Goal: Information Seeking & Learning: Learn about a topic

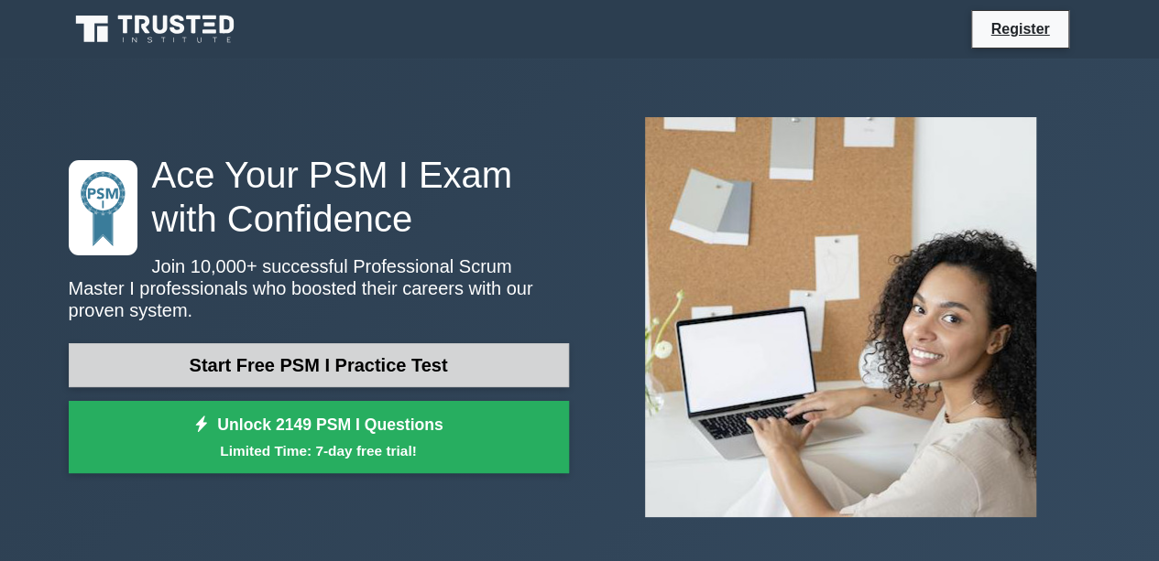
click at [317, 358] on link "Start Free PSM I Practice Test" at bounding box center [319, 365] width 500 height 44
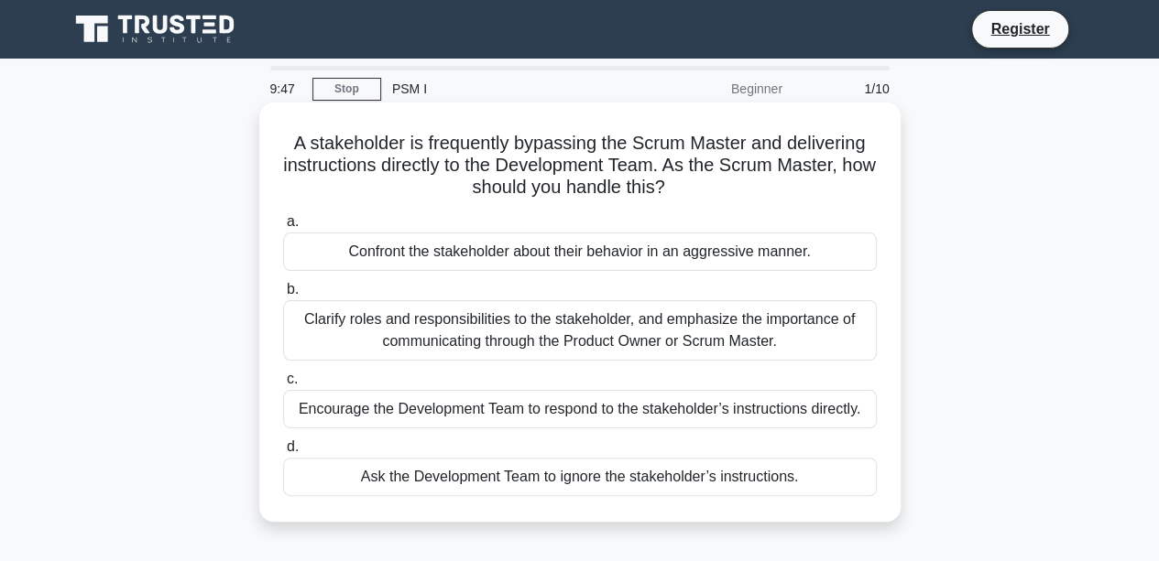
click at [348, 332] on div "Clarify roles and responsibilities to the stakeholder, and emphasize the import…" at bounding box center [579, 330] width 593 height 60
click at [283, 296] on input "b. Clarify roles and responsibilities to the stakeholder, and emphasize the imp…" at bounding box center [283, 290] width 0 height 12
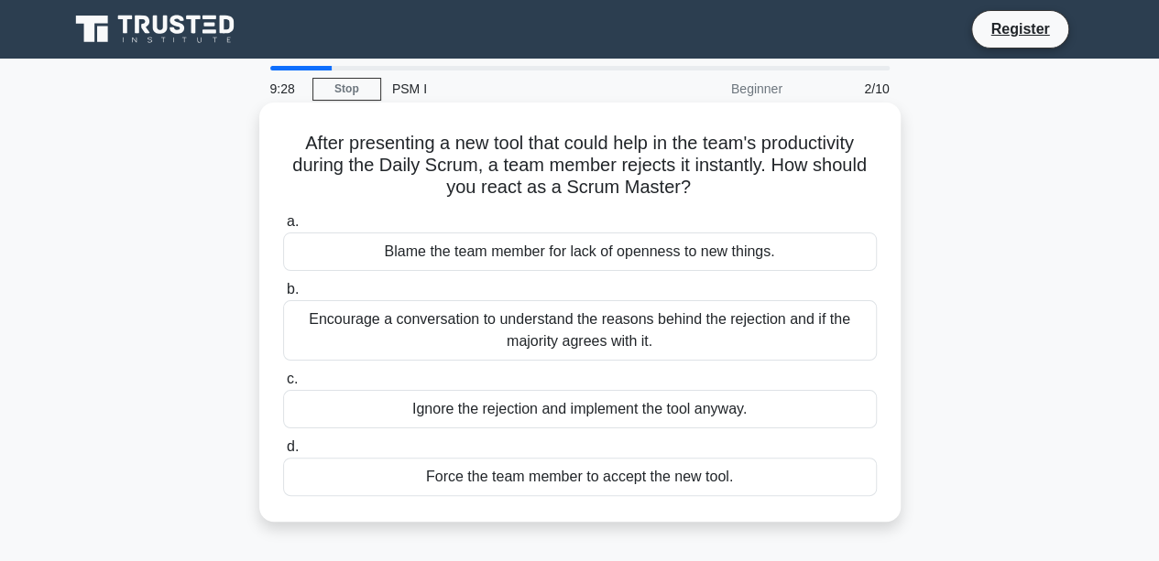
click at [465, 325] on div "Encourage a conversation to understand the reasons behind the rejection and if …" at bounding box center [579, 330] width 593 height 60
click at [283, 296] on input "b. Encourage a conversation to understand the reasons behind the rejection and …" at bounding box center [283, 290] width 0 height 12
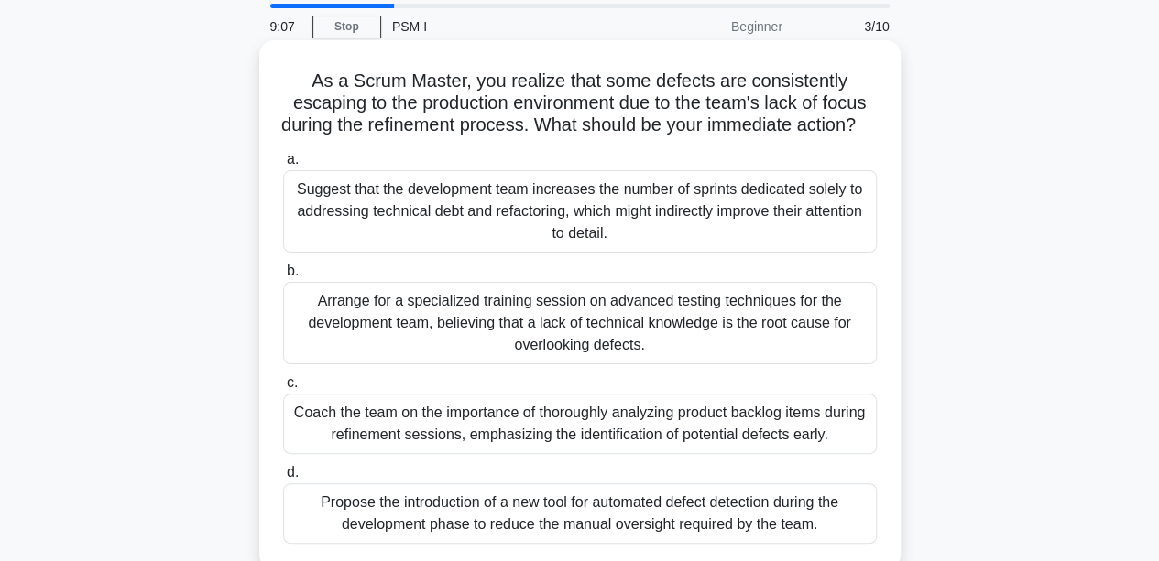
scroll to position [92, 0]
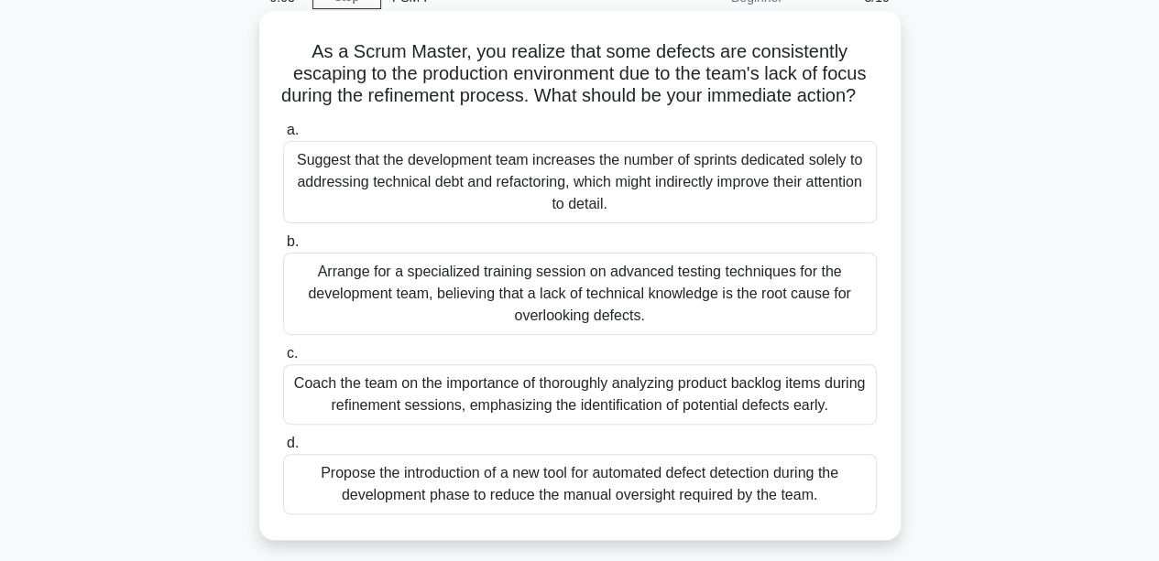
click at [416, 425] on div "Coach the team on the importance of thoroughly analyzing product backlog items …" at bounding box center [579, 395] width 593 height 60
click at [283, 360] on input "c. Coach the team on the importance of thoroughly analyzing product backlog ite…" at bounding box center [283, 354] width 0 height 12
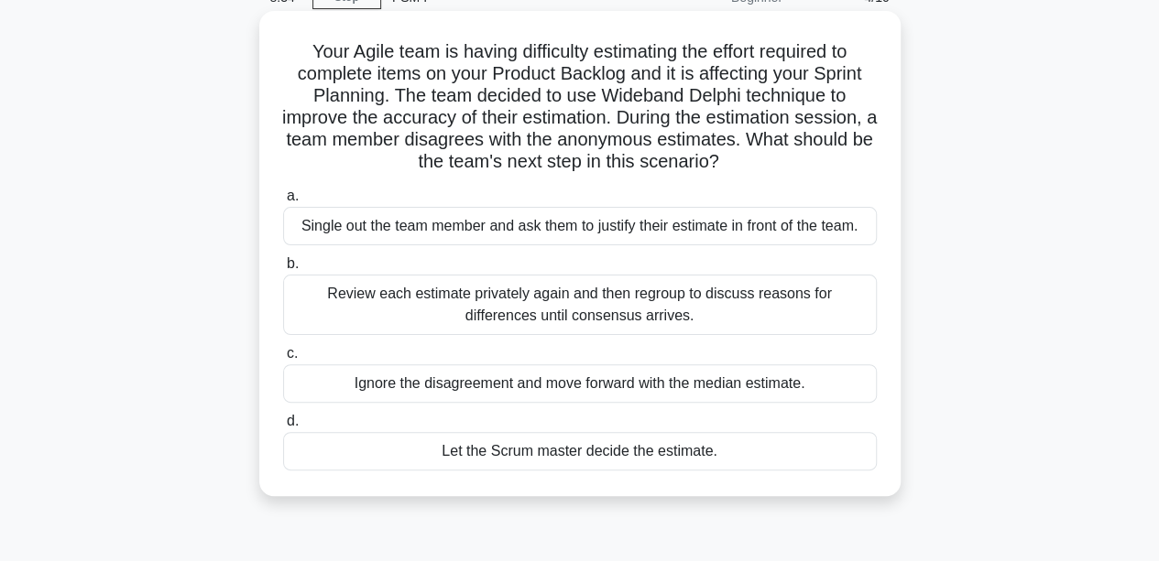
click at [494, 302] on div "Review each estimate privately again and then regroup to discuss reasons for di…" at bounding box center [579, 305] width 593 height 60
click at [283, 270] on input "b. Review each estimate privately again and then regroup to discuss reasons for…" at bounding box center [283, 264] width 0 height 12
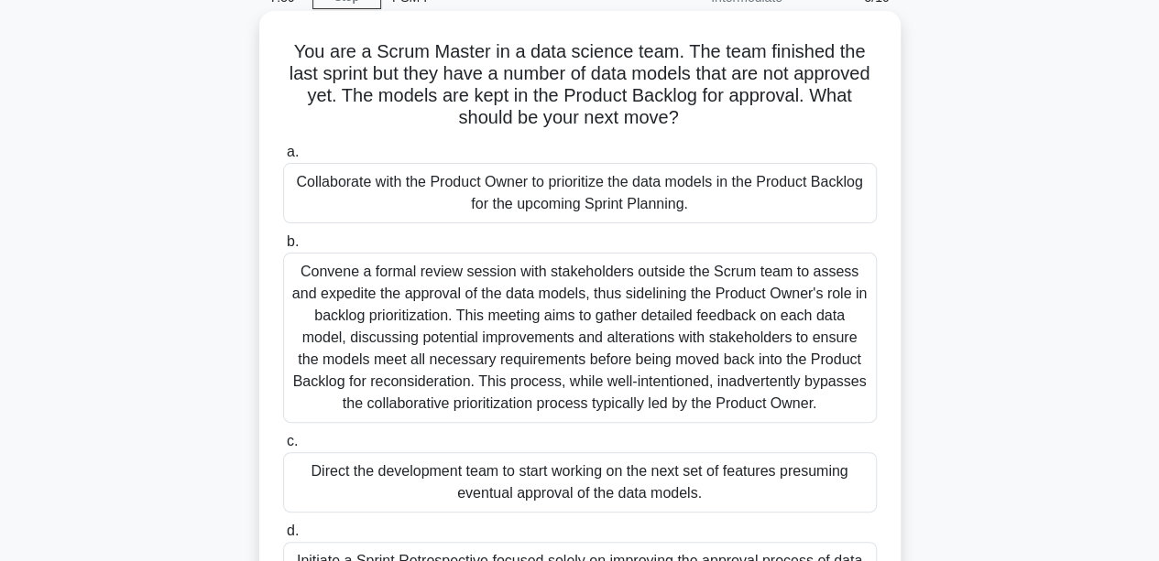
click at [388, 200] on div "Collaborate with the Product Owner to prioritize the data models in the Product…" at bounding box center [579, 193] width 593 height 60
click at [283, 158] on input "a. Collaborate with the Product Owner to prioritize the data models in the Prod…" at bounding box center [283, 153] width 0 height 12
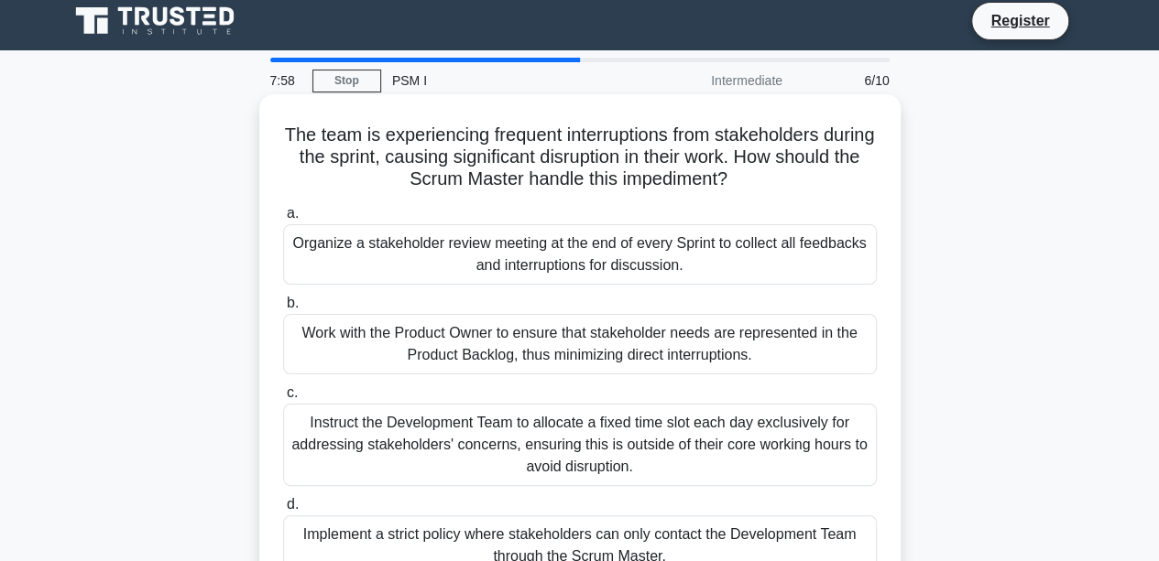
scroll to position [0, 0]
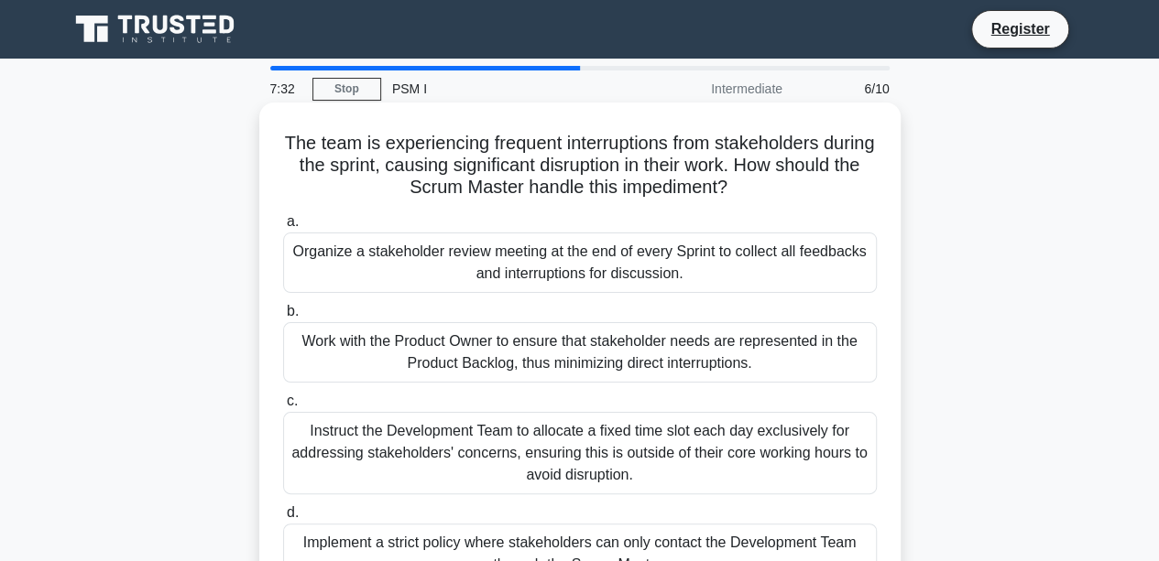
click at [370, 360] on div "Work with the Product Owner to ensure that stakeholder needs are represented in…" at bounding box center [579, 352] width 593 height 60
click at [283, 318] on input "b. Work with the Product Owner to ensure that stakeholder needs are represented…" at bounding box center [283, 312] width 0 height 12
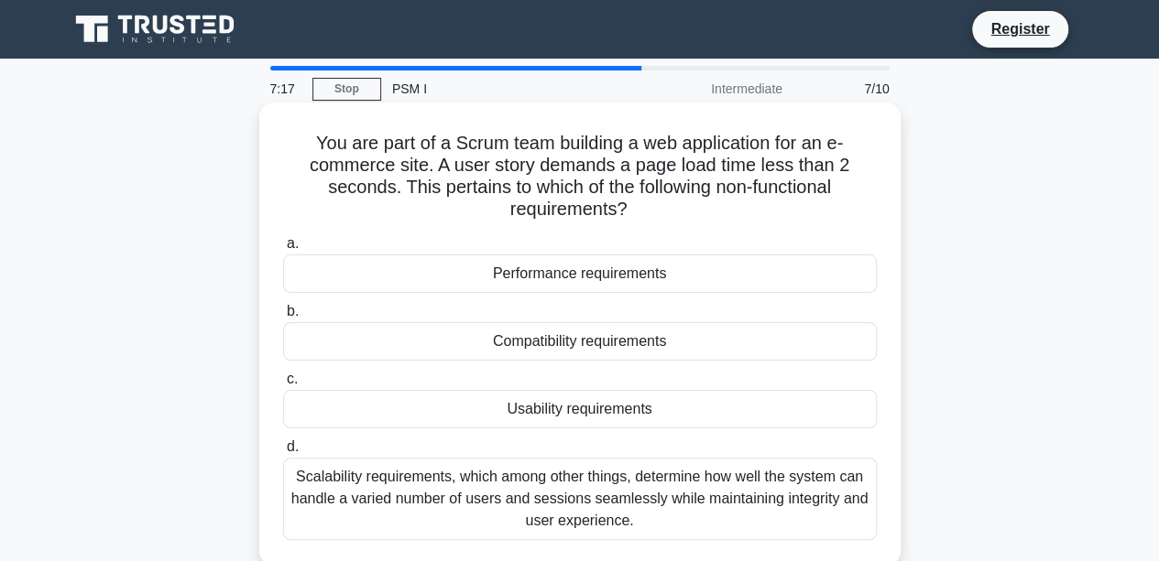
click at [498, 282] on div "Performance requirements" at bounding box center [579, 274] width 593 height 38
click at [283, 250] on input "a. Performance requirements" at bounding box center [283, 244] width 0 height 12
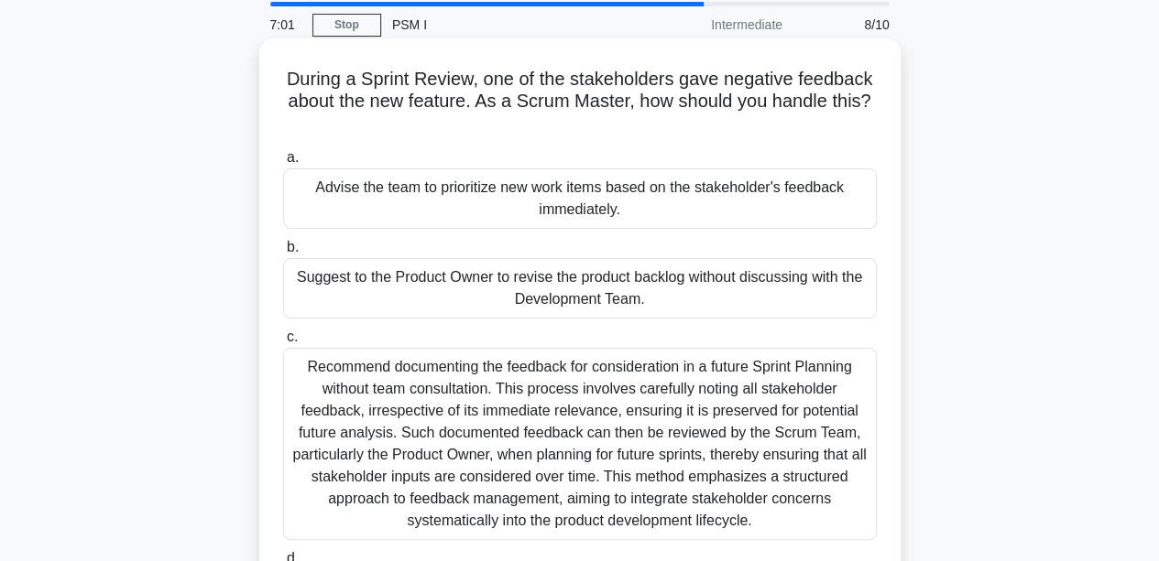
scroll to position [183, 0]
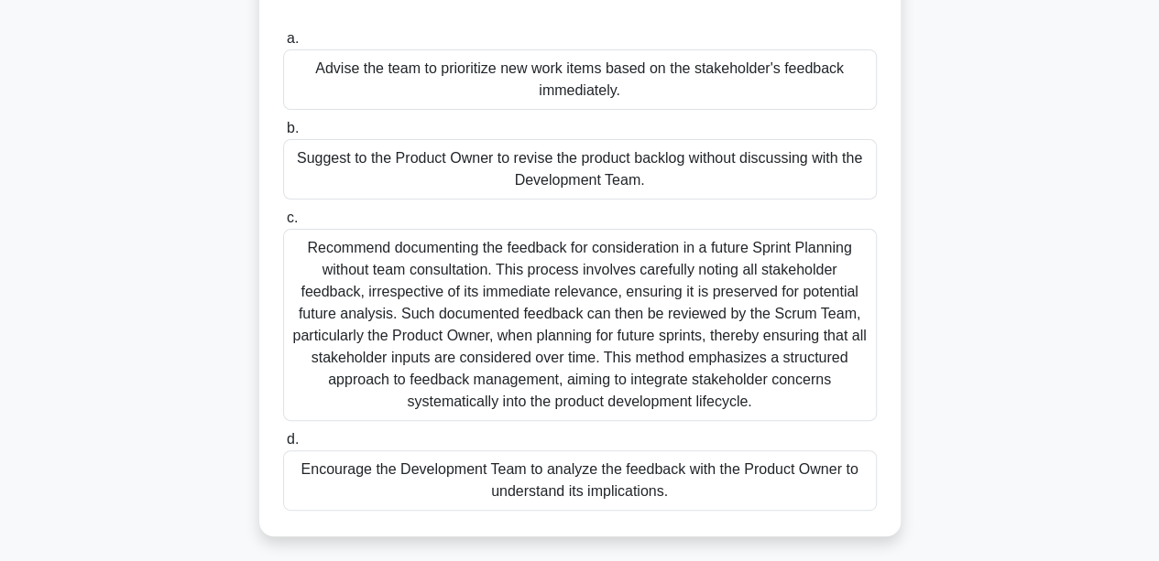
click at [484, 369] on div "Recommend documenting the feedback for consideration in a future Sprint Plannin…" at bounding box center [579, 325] width 593 height 192
click at [283, 224] on input "c. Recommend documenting the feedback for consideration in a future Sprint Plan…" at bounding box center [283, 218] width 0 height 12
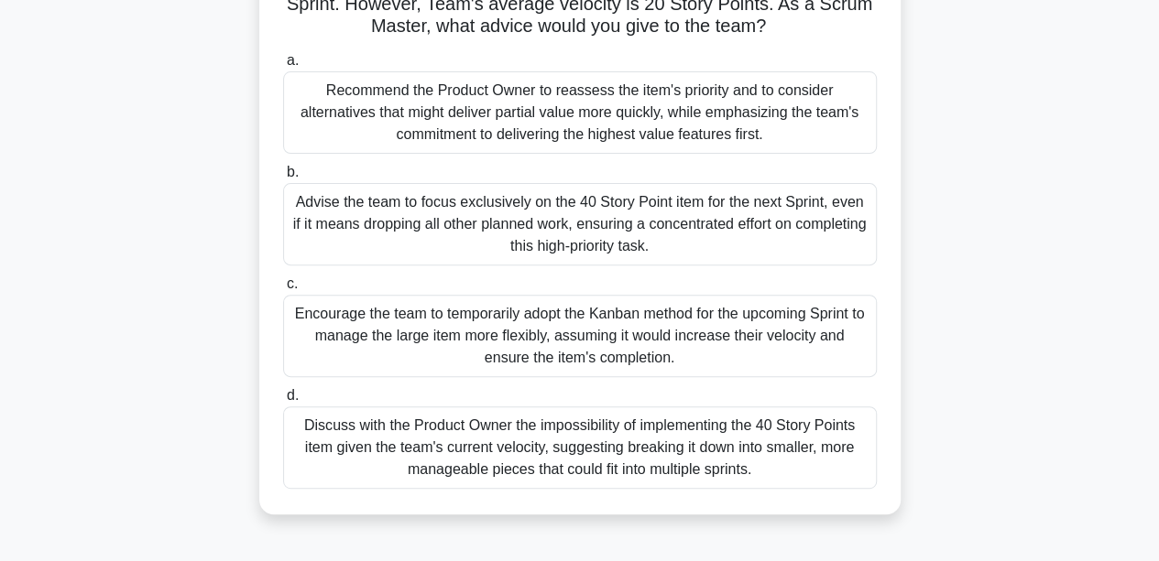
click at [476, 441] on div "Discuss with the Product Owner the impossibility of implementing the 40 Story P…" at bounding box center [579, 448] width 593 height 82
click at [283, 402] on input "d. Discuss with the Product Owner the impossibility of implementing the 40 Stor…" at bounding box center [283, 396] width 0 height 12
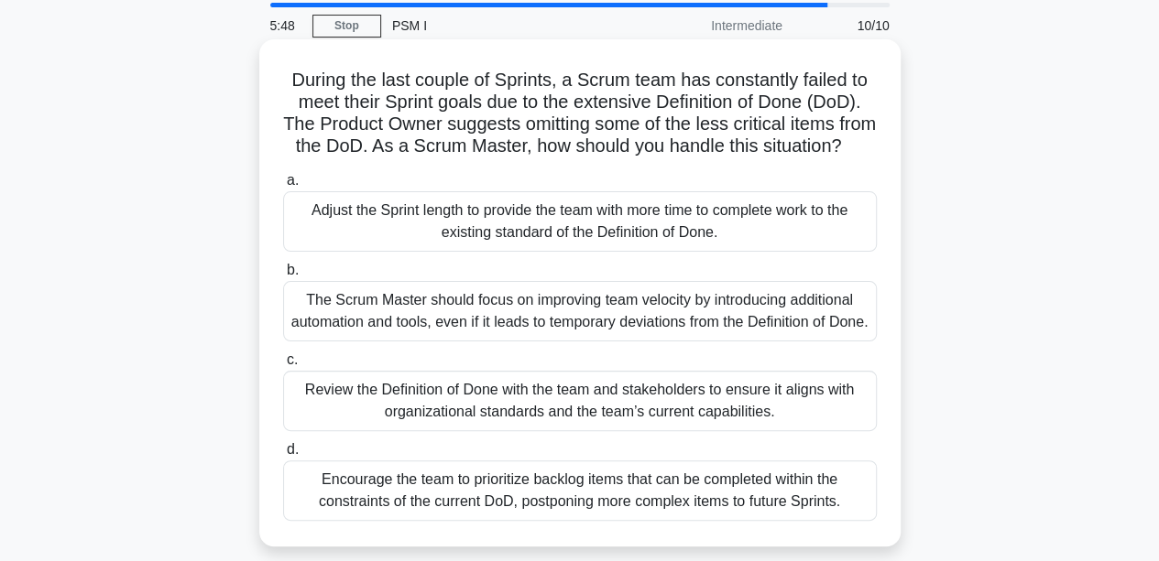
scroll to position [92, 0]
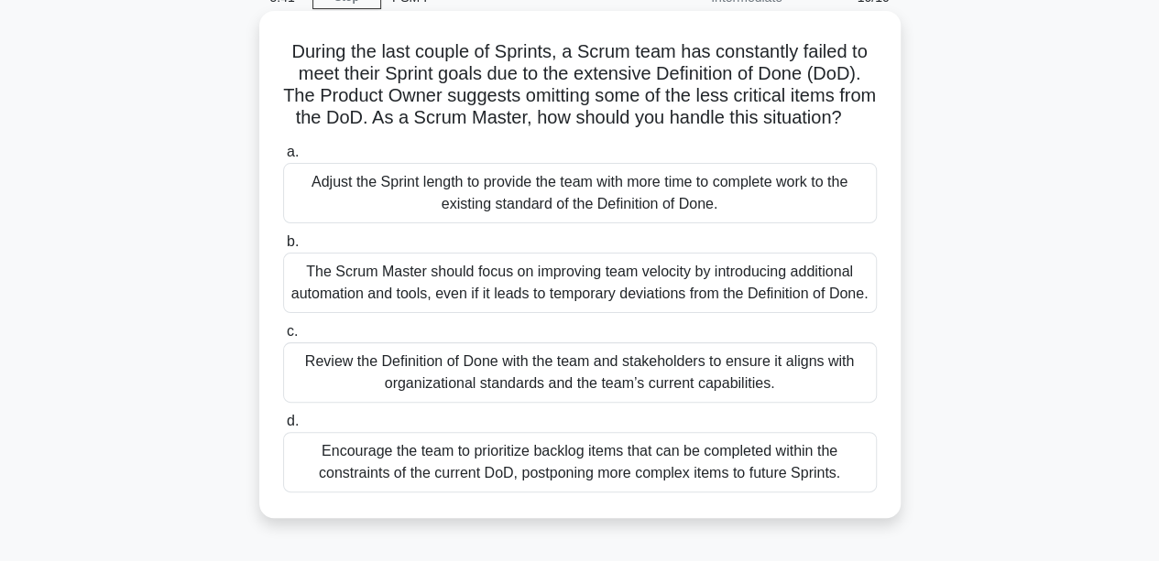
click at [458, 403] on div "Review the Definition of Done with the team and stakeholders to ensure it align…" at bounding box center [579, 373] width 593 height 60
click at [283, 338] on input "c. Review the Definition of Done with the team and stakeholders to ensure it al…" at bounding box center [283, 332] width 0 height 12
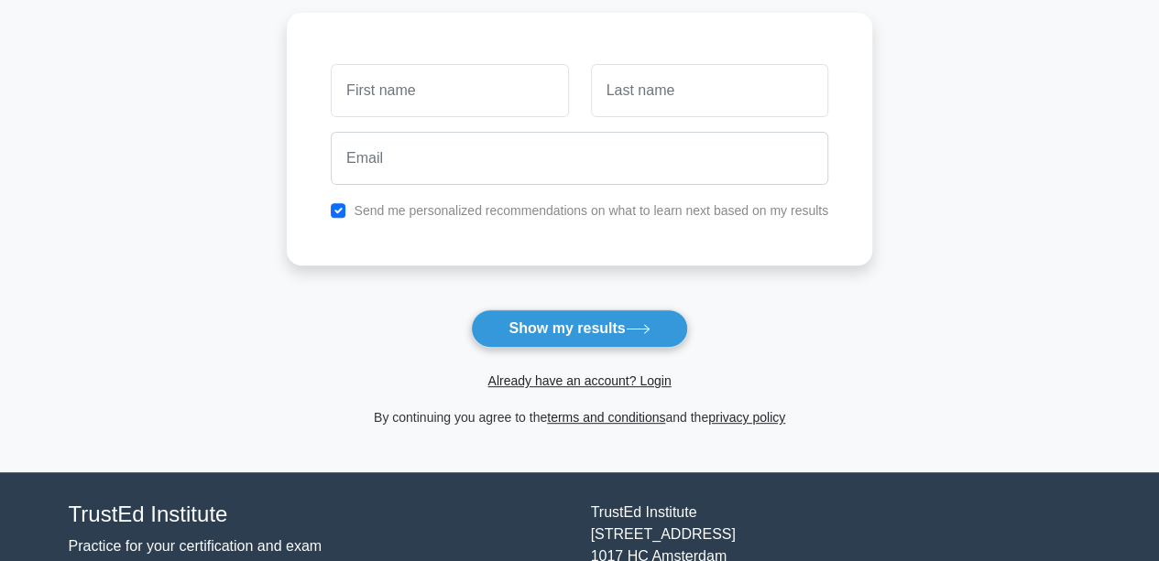
scroll to position [275, 0]
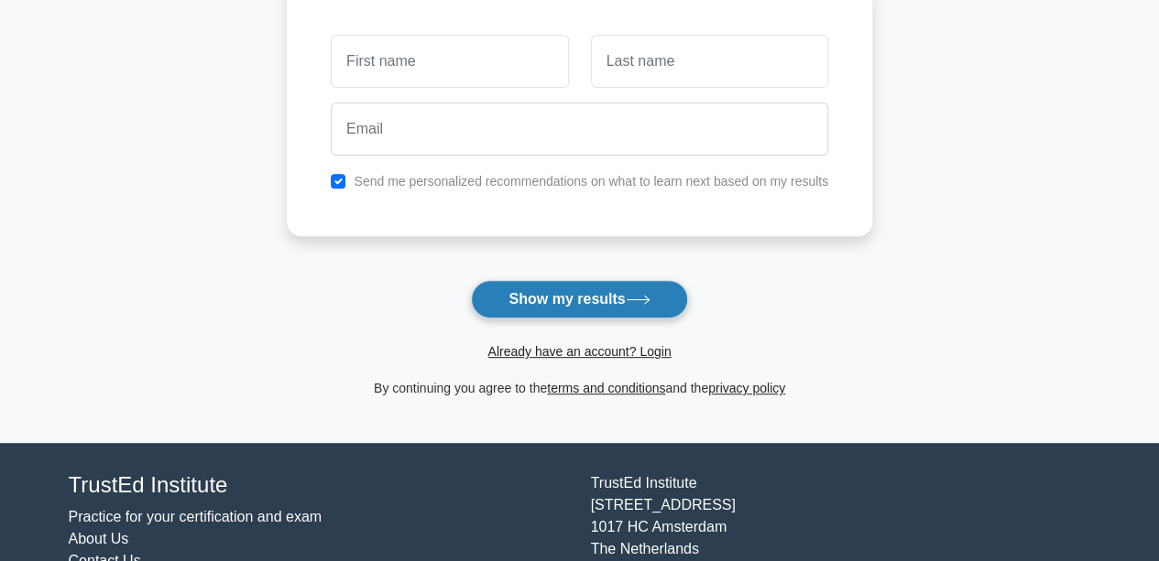
click at [564, 294] on button "Show my results" at bounding box center [579, 299] width 216 height 38
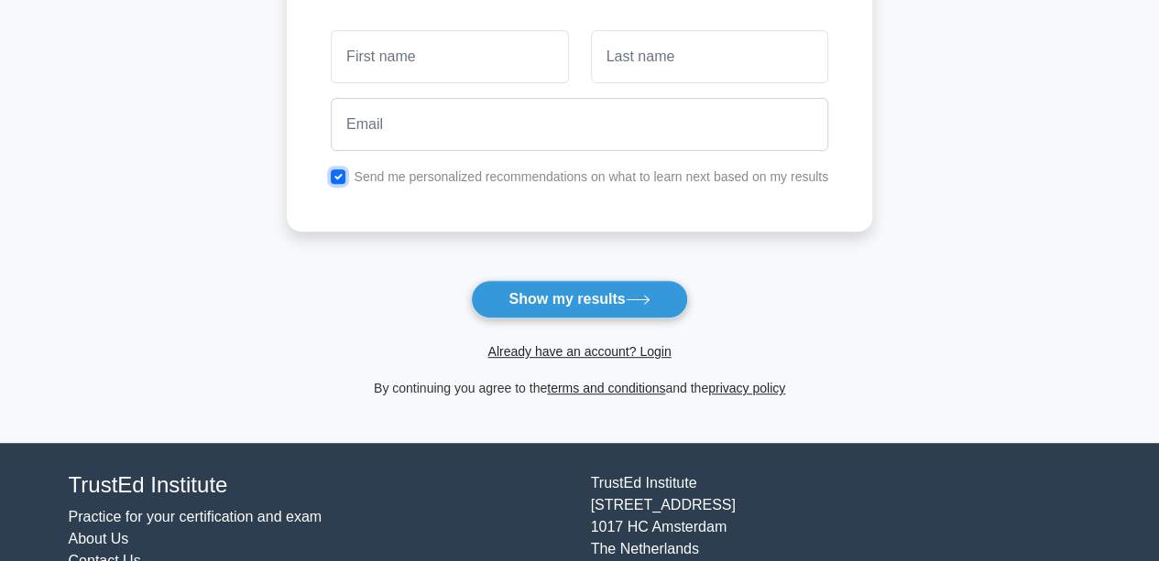
click at [335, 171] on input "checkbox" at bounding box center [338, 176] width 15 height 15
checkbox input "false"
click at [413, 70] on input "text" at bounding box center [449, 56] width 237 height 53
type input "seema"
click at [625, 61] on input "text" at bounding box center [709, 56] width 237 height 53
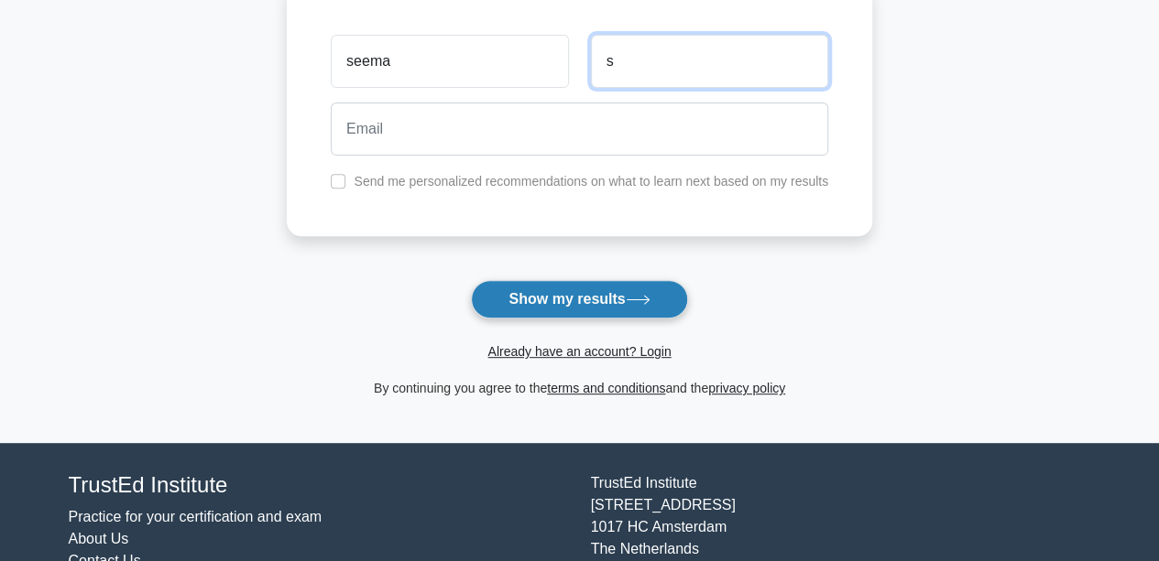
type input "s"
click at [582, 296] on button "Show my results" at bounding box center [579, 299] width 216 height 38
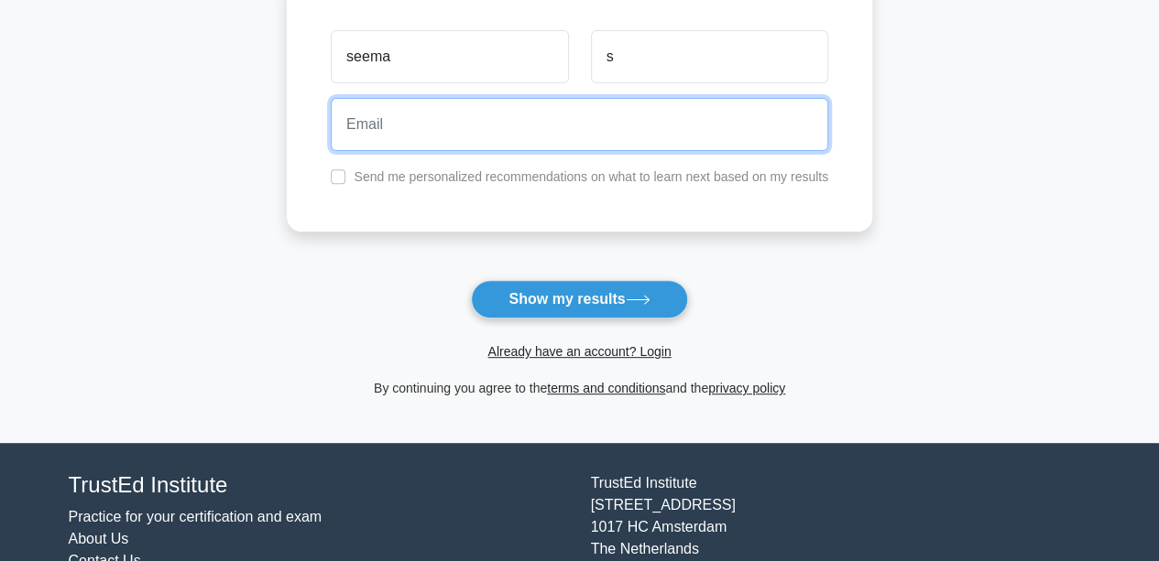
click at [531, 130] on input "email" at bounding box center [579, 124] width 497 height 53
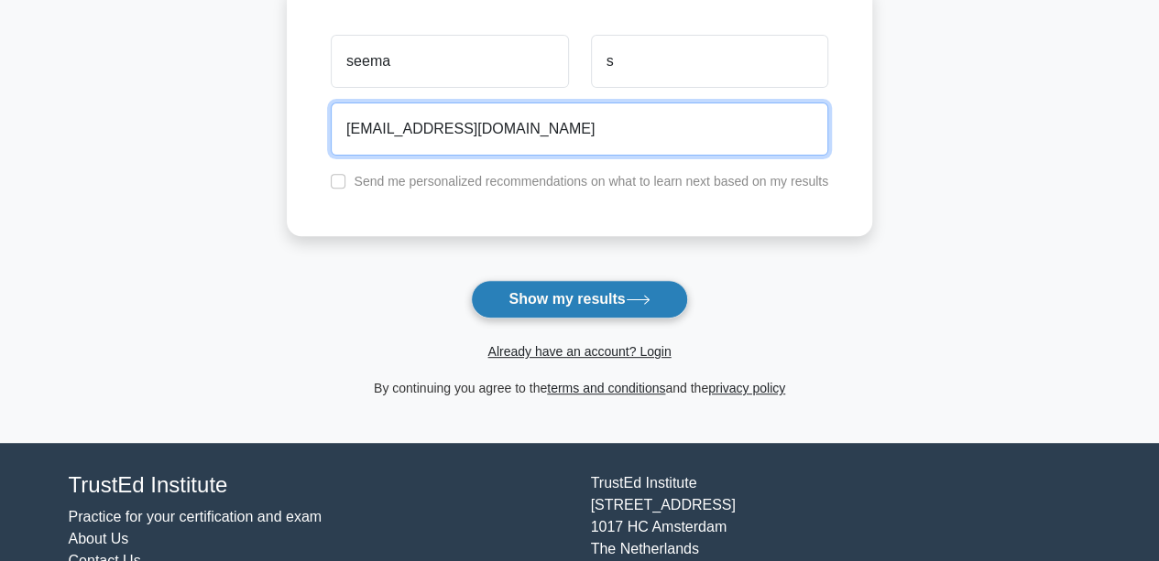
type input "sseema.s@gmail.com"
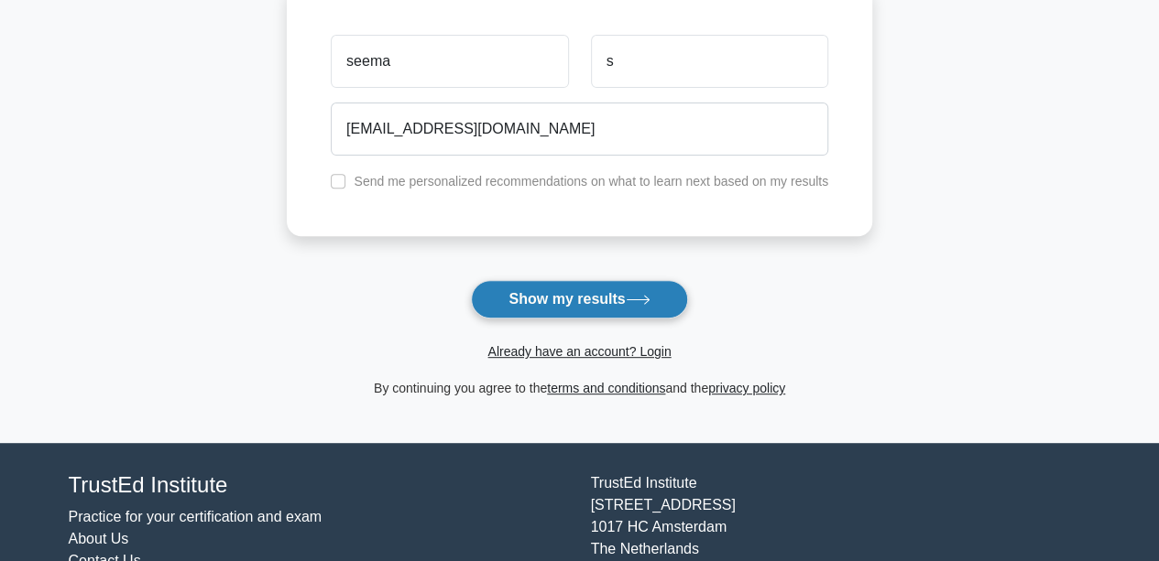
click at [526, 290] on button "Show my results" at bounding box center [579, 299] width 216 height 38
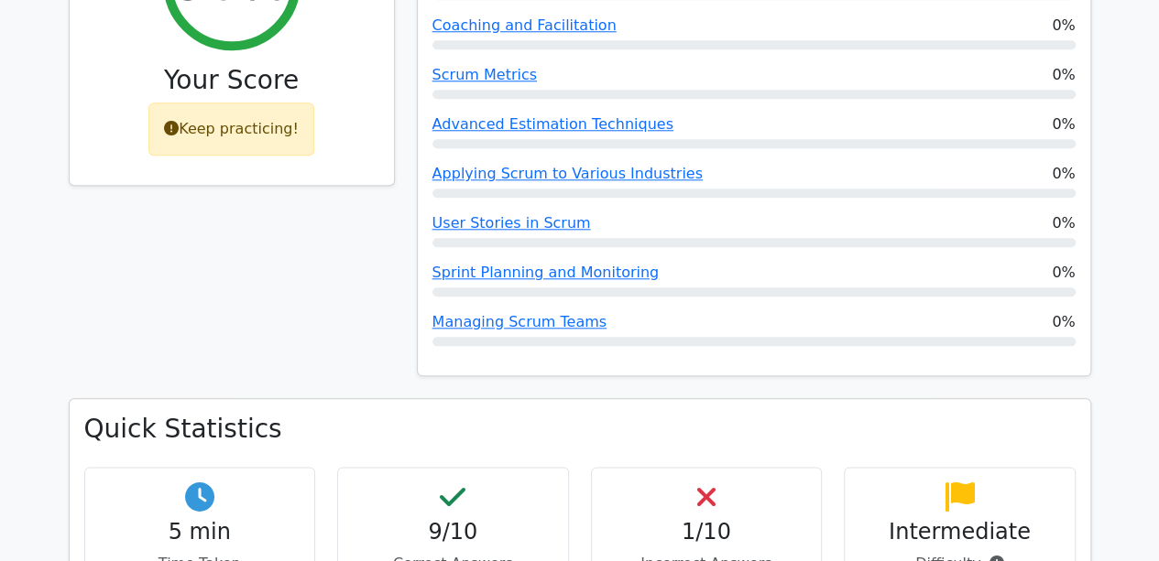
scroll to position [916, 0]
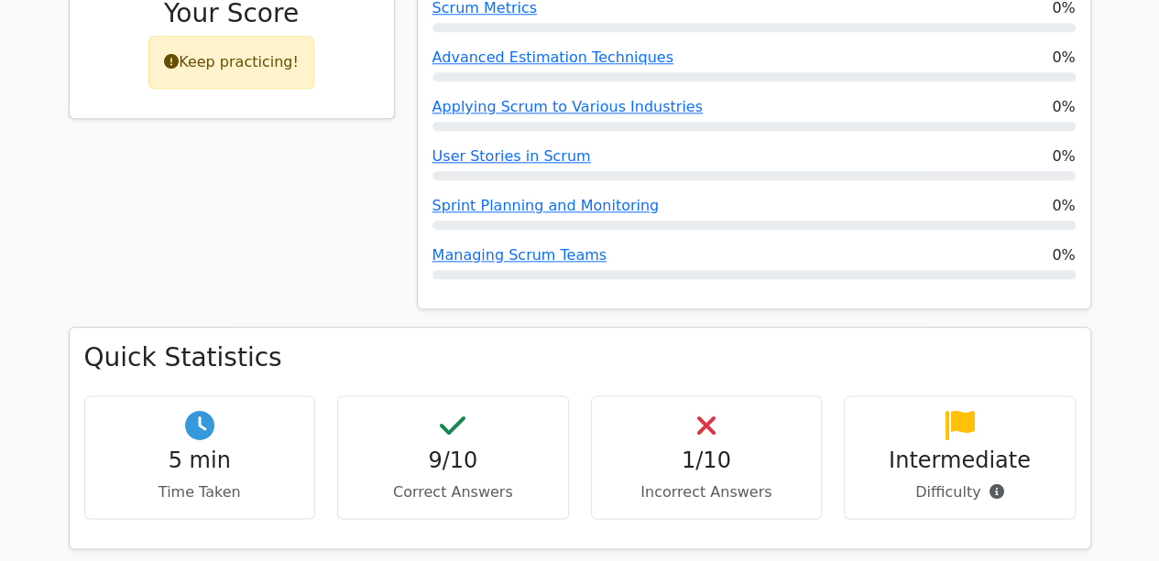
click at [705, 482] on p "Incorrect Answers" at bounding box center [706, 493] width 201 height 22
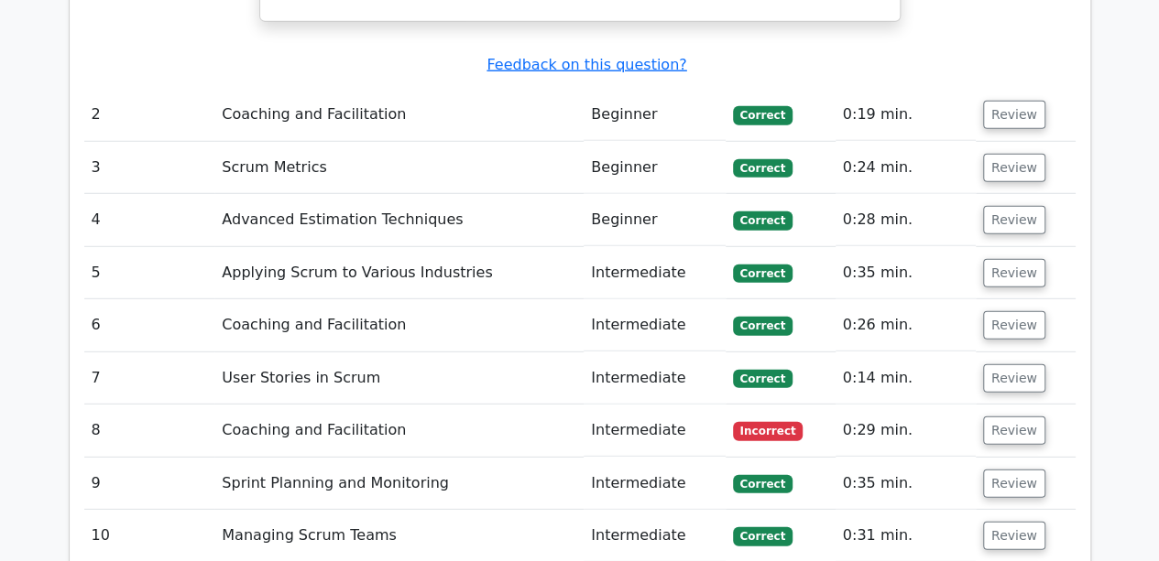
scroll to position [2473, 0]
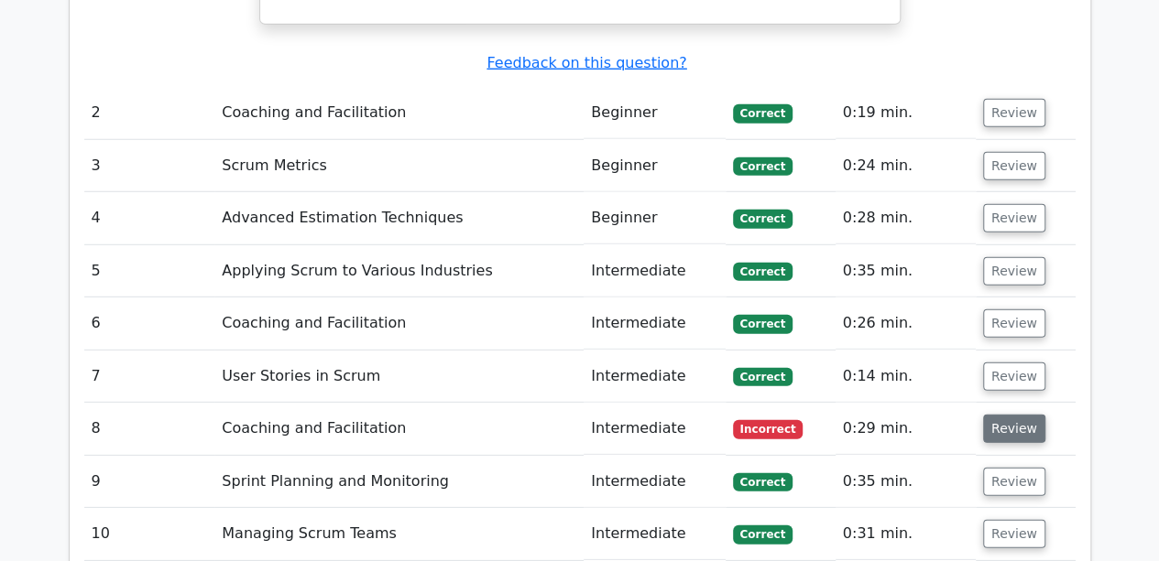
click at [1008, 415] on button "Review" at bounding box center [1014, 429] width 62 height 28
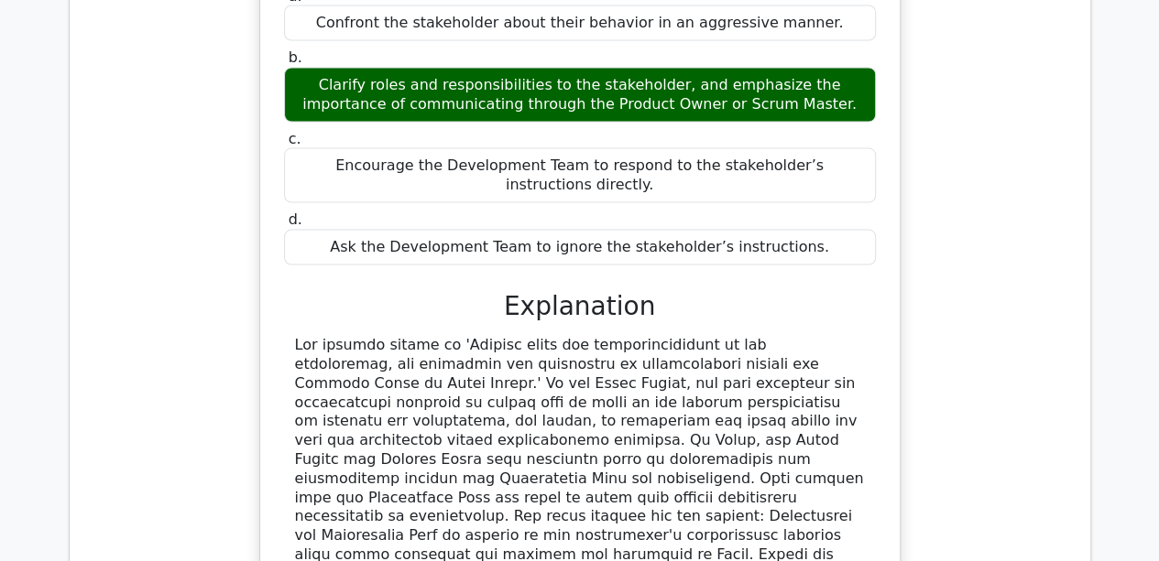
scroll to position [1557, 0]
